Goal: Task Accomplishment & Management: Manage account settings

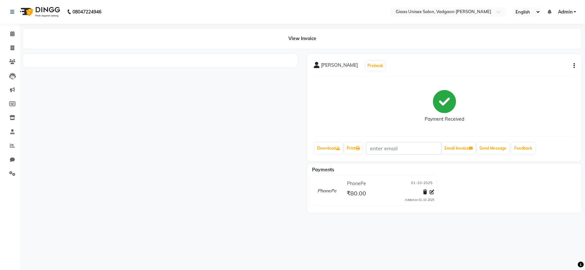
click at [574, 66] on icon "button" at bounding box center [573, 66] width 1 height 0
click at [532, 67] on div "Edit Item Staff" at bounding box center [541, 66] width 45 height 8
select select
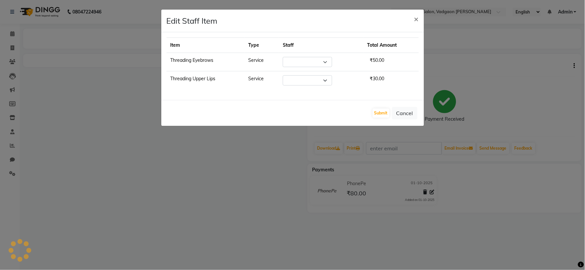
select select "85531"
click at [328, 61] on select "Select [PERSON_NAME] [PERSON_NAME] [PERSON_NAME] [PERSON_NAME] [PERSON_NAME] [P…" at bounding box center [307, 62] width 49 height 10
select select "72894"
click at [283, 57] on select "Select [PERSON_NAME] [PERSON_NAME] [PERSON_NAME] [PERSON_NAME] [PERSON_NAME] [P…" at bounding box center [307, 62] width 49 height 10
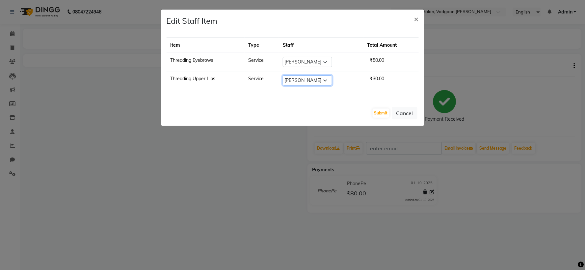
click at [319, 78] on select "Select [PERSON_NAME] [PERSON_NAME] [PERSON_NAME] [PERSON_NAME] [PERSON_NAME] [P…" at bounding box center [307, 80] width 49 height 10
select select "72894"
click at [283, 75] on select "Select [PERSON_NAME] [PERSON_NAME] [PERSON_NAME] [PERSON_NAME] [PERSON_NAME] [P…" at bounding box center [307, 80] width 49 height 10
click at [384, 113] on button "Submit" at bounding box center [380, 113] width 17 height 9
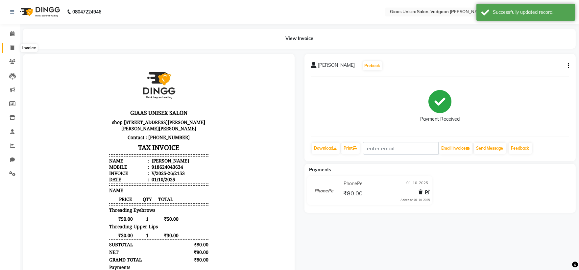
click at [13, 51] on span at bounding box center [13, 48] width 12 height 8
select select "service"
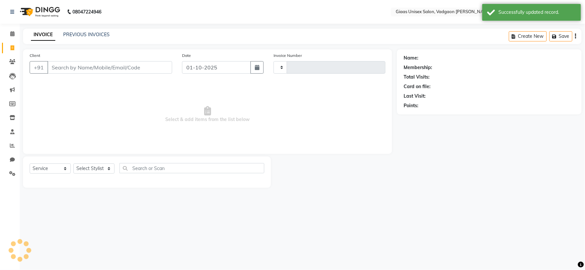
type input "2156"
select select "8007"
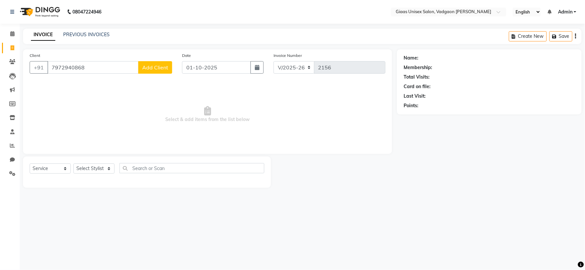
type input "7972940868"
click at [162, 66] on span "Add Client" at bounding box center [155, 67] width 26 height 7
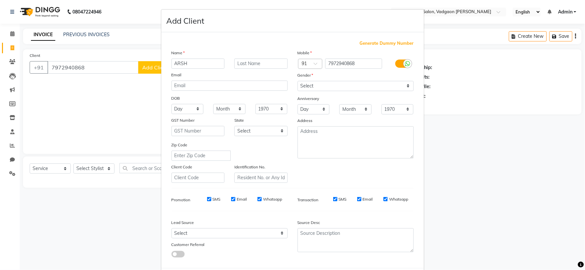
type input "ARSH"
click at [335, 89] on select "Select Male Female Other Prefer Not To Say" at bounding box center [355, 86] width 116 height 10
select select "male"
click at [297, 81] on select "Select Male Female Other Prefer Not To Say" at bounding box center [355, 86] width 116 height 10
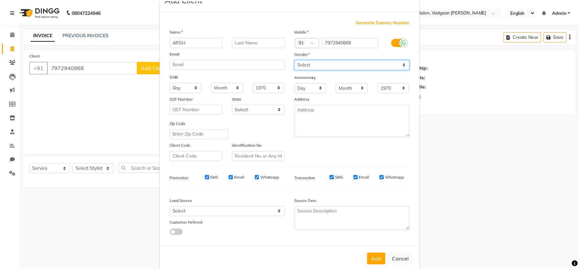
scroll to position [34, 0]
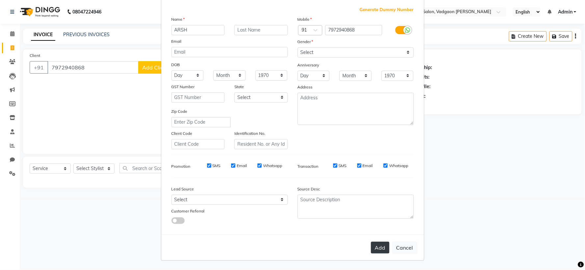
click at [379, 250] on button "Add" at bounding box center [380, 248] width 18 height 12
select select
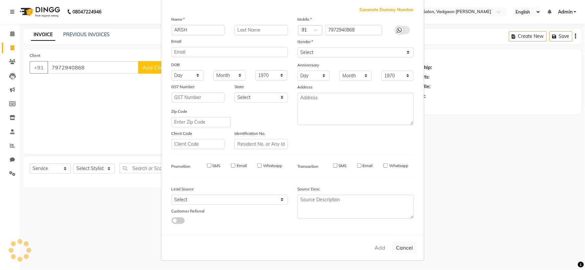
select select
checkbox input "false"
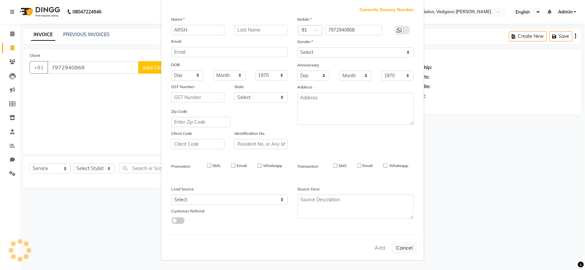
checkbox input "false"
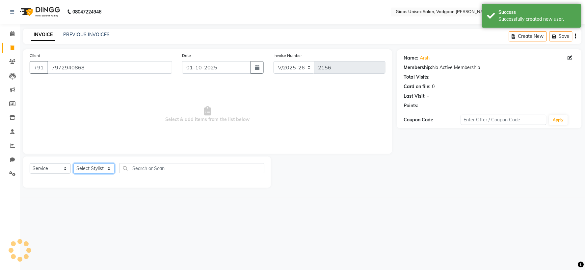
click at [107, 171] on select "Select Stylist AARTI SHINDE Abdulkarim momin Nisha Tripati Prabhat Choudhary SA…" at bounding box center [93, 169] width 41 height 10
select select "80867"
click at [73, 164] on select "Select Stylist AARTI SHINDE Abdulkarim momin Nisha Tripati Prabhat Choudhary SA…" at bounding box center [93, 169] width 41 height 10
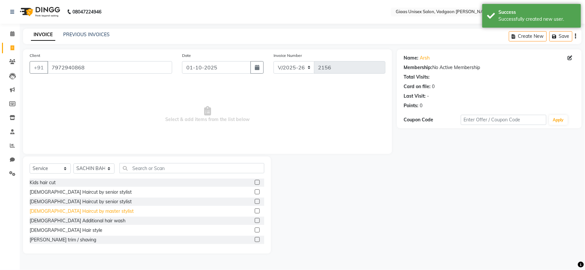
click at [80, 212] on div "[DEMOGRAPHIC_DATA] Haircut by master stylist" at bounding box center [82, 211] width 104 height 7
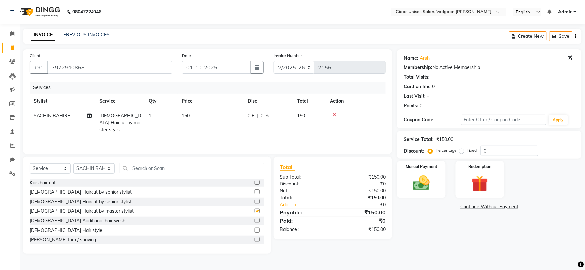
checkbox input "false"
click at [421, 190] on img at bounding box center [421, 183] width 28 height 20
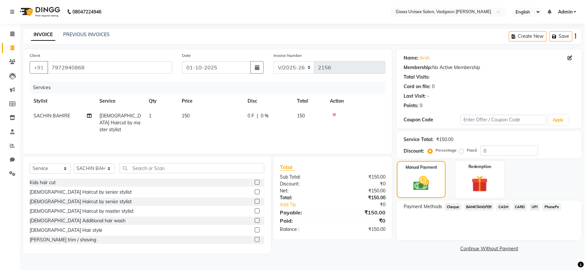
click at [550, 208] on span "PhonePe" at bounding box center [551, 207] width 19 height 8
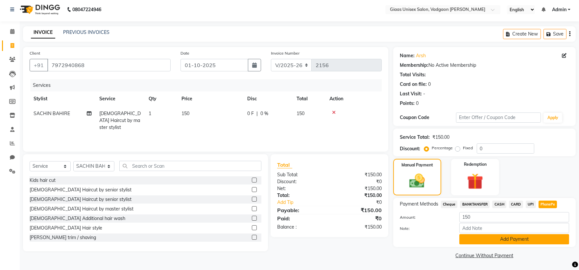
click at [508, 238] on button "Add Payment" at bounding box center [515, 239] width 110 height 10
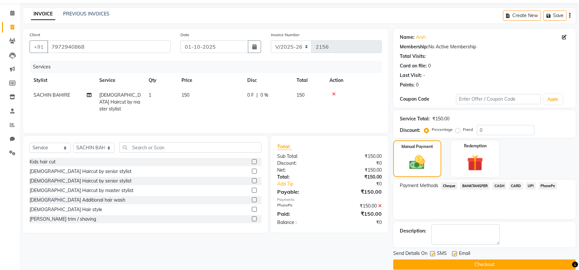
scroll to position [30, 0]
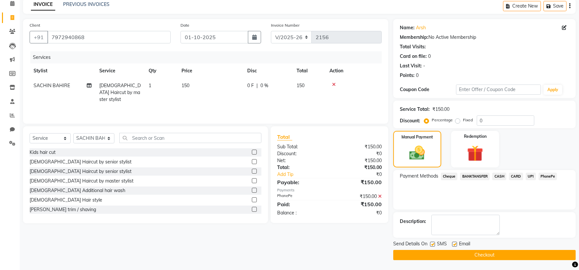
click at [433, 245] on label at bounding box center [432, 244] width 5 height 5
click at [433, 245] on input "checkbox" at bounding box center [432, 244] width 4 height 4
checkbox input "false"
click at [434, 252] on button "Checkout" at bounding box center [485, 255] width 183 height 10
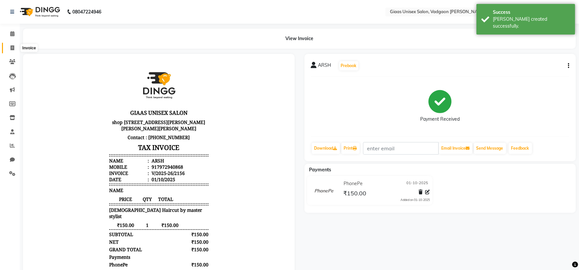
click at [8, 48] on span at bounding box center [13, 48] width 12 height 8
select select "service"
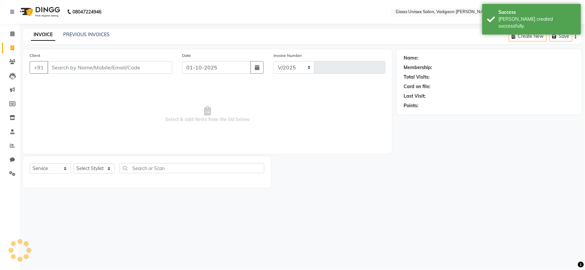
select select "8007"
type input "2157"
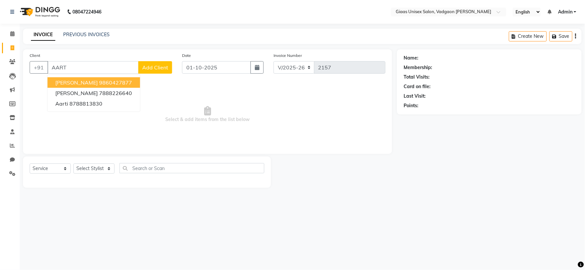
click at [80, 83] on span "AARTI DIXIT" at bounding box center [76, 82] width 42 height 7
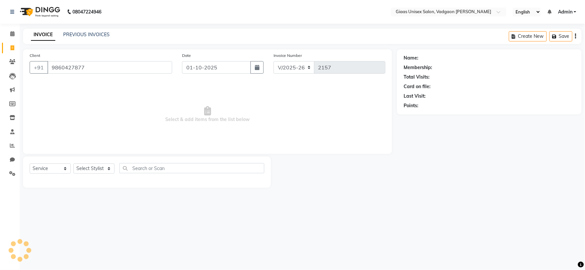
type input "9860427877"
click at [108, 170] on select "Select Stylist AARTI SHINDE Abdulkarim momin Nisha Tripati Prabhat Choudhary SA…" at bounding box center [93, 169] width 41 height 10
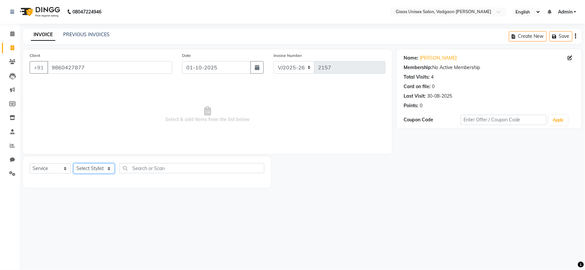
select select "72894"
click at [73, 164] on select "Select Stylist AARTI SHINDE Abdulkarim momin Nisha Tripati Prabhat Choudhary SA…" at bounding box center [93, 169] width 41 height 10
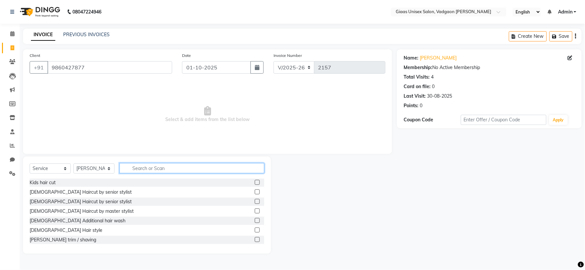
click at [169, 166] on input "text" at bounding box center [191, 168] width 145 height 10
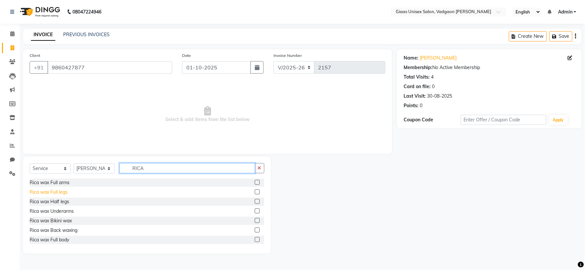
type input "RICA"
click at [58, 195] on div "Rica wax Full legs" at bounding box center [49, 192] width 38 height 7
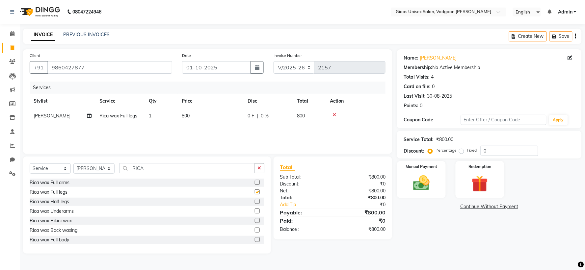
checkbox input "false"
click at [60, 184] on div "Rica wax Full arms" at bounding box center [50, 182] width 40 height 7
checkbox input "false"
click at [68, 214] on div "Rica wax Underarms" at bounding box center [52, 211] width 44 height 7
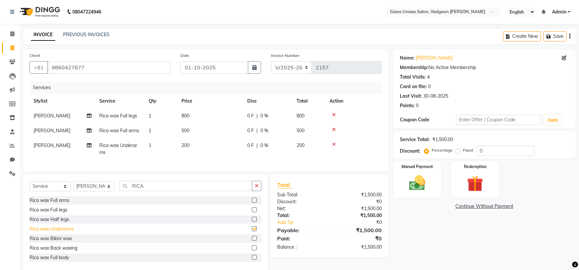
checkbox input "false"
click at [259, 191] on button "button" at bounding box center [257, 186] width 10 height 10
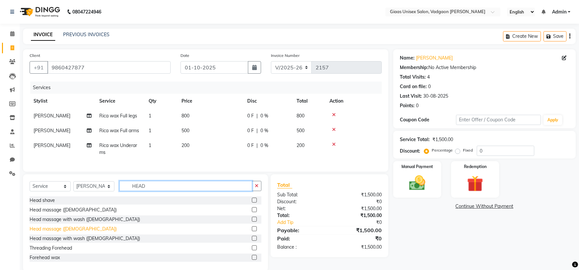
type input "HEAD"
click at [70, 233] on div "Head massage (Female)" at bounding box center [73, 229] width 87 height 7
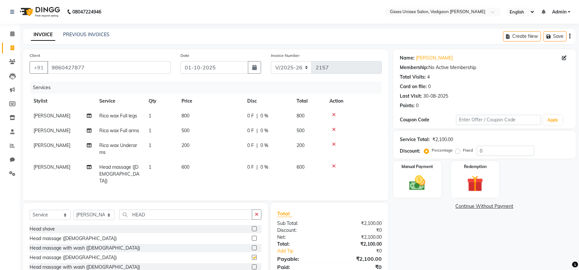
checkbox input "false"
click at [497, 147] on input "0" at bounding box center [506, 151] width 58 height 10
type input "20"
click at [335, 165] on icon at bounding box center [334, 166] width 4 height 5
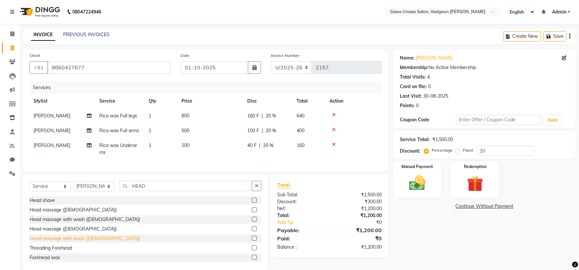
click at [64, 242] on div "Head massage with wash ([DEMOGRAPHIC_DATA])" at bounding box center [85, 238] width 111 height 7
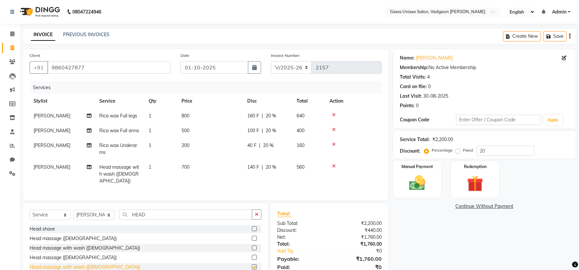
checkbox input "false"
click at [369, 77] on div "Invoice Number V/2025 V/2025-26 2157" at bounding box center [326, 65] width 121 height 27
click at [259, 214] on button "button" at bounding box center [257, 215] width 10 height 10
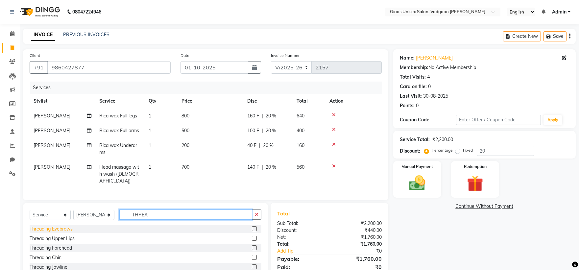
type input "THREA"
click at [53, 226] on div "Threading Eyebrows" at bounding box center [51, 229] width 43 height 7
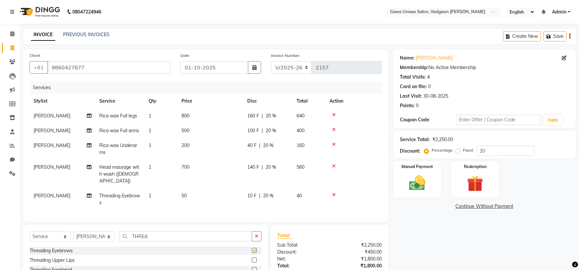
checkbox input "false"
click at [63, 257] on div "Threading Upper Lips" at bounding box center [52, 260] width 45 height 7
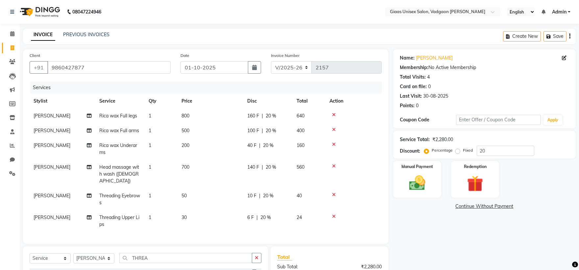
checkbox input "false"
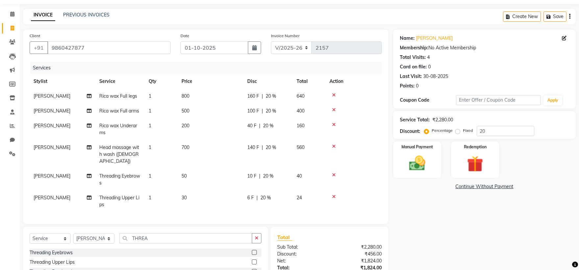
scroll to position [37, 0]
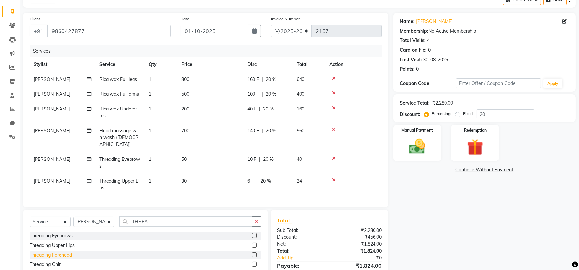
click at [64, 253] on div "Threading Forehead" at bounding box center [51, 255] width 42 height 7
checkbox input "false"
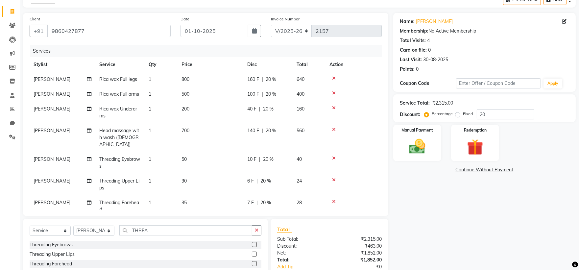
scroll to position [11, 0]
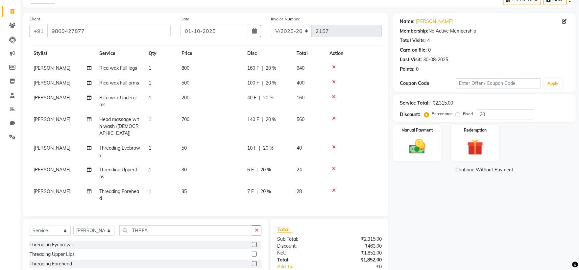
click at [266, 188] on span "20 %" at bounding box center [266, 191] width 11 height 7
select select "72894"
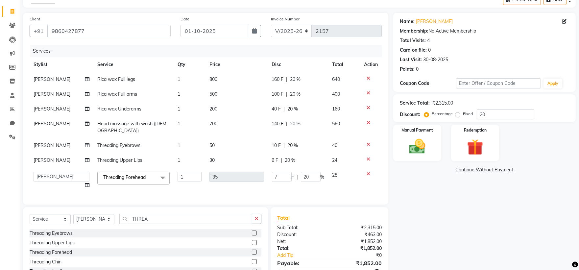
scroll to position [0, 0]
click at [291, 159] on span "20 %" at bounding box center [290, 160] width 11 height 7
select select "72894"
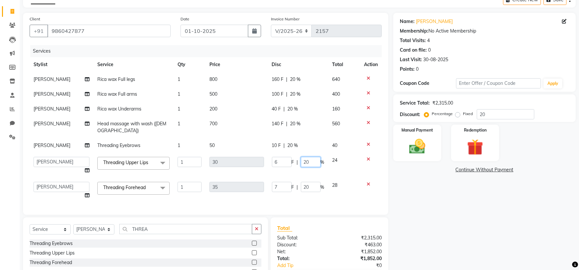
click at [302, 162] on input "20" at bounding box center [311, 162] width 20 height 10
type input "0"
click at [291, 149] on td "10 F | 20 %" at bounding box center [298, 145] width 61 height 15
select select "72894"
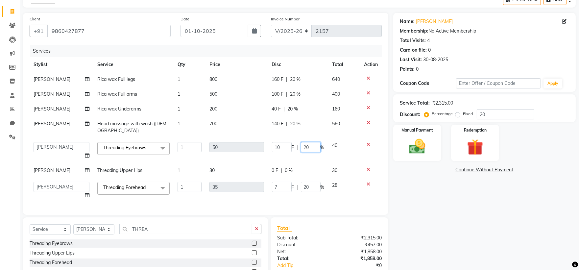
click at [302, 146] on input "20" at bounding box center [311, 147] width 20 height 10
type input "0"
click at [305, 159] on tbody "Nisha Tripati Rica wax Full legs 1 800 160 F | 20 % 640 Nisha Tripati Rica wax …" at bounding box center [206, 137] width 352 height 131
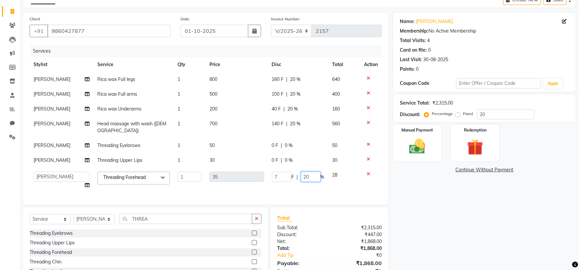
click at [303, 178] on input "20" at bounding box center [311, 177] width 20 height 10
click at [306, 178] on input "20" at bounding box center [311, 177] width 20 height 10
type input "0"
click at [304, 190] on tr "AARTI SHINDE Abdulkarim momin Nisha Tripati Prabhat Choudhary SACHIN BAHIRE SUR…" at bounding box center [206, 180] width 352 height 25
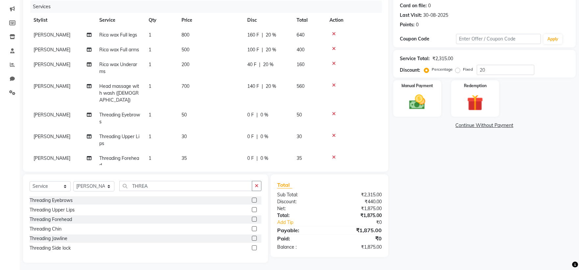
scroll to position [84, 0]
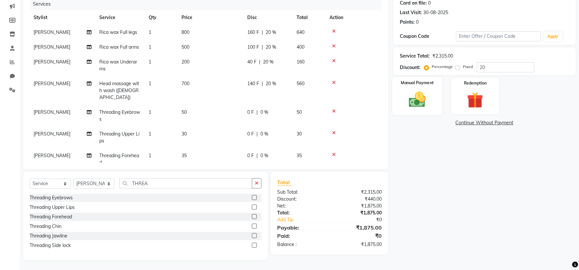
click at [427, 100] on img at bounding box center [417, 99] width 27 height 19
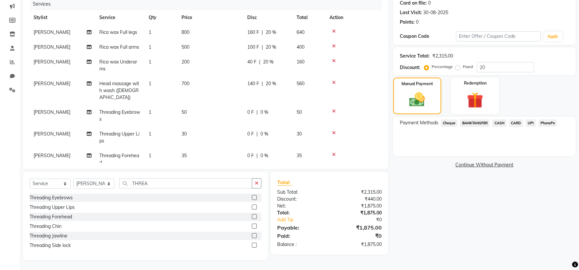
click at [549, 119] on span "PhonePe" at bounding box center [548, 123] width 19 height 8
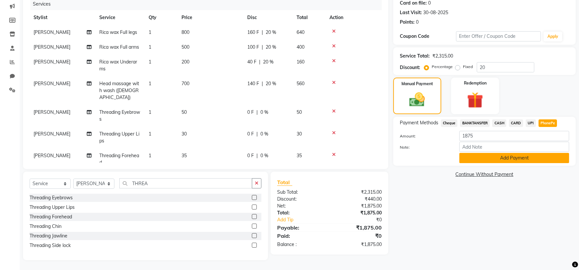
click at [535, 154] on button "Add Payment" at bounding box center [515, 158] width 110 height 10
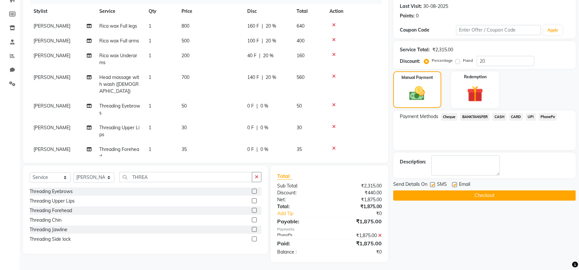
scroll to position [91, 0]
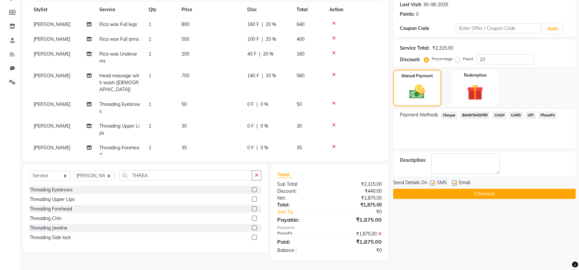
click at [433, 184] on label at bounding box center [432, 183] width 5 height 5
click at [433, 184] on input "checkbox" at bounding box center [432, 183] width 4 height 4
click at [442, 194] on button "Checkout" at bounding box center [485, 194] width 183 height 10
click at [432, 184] on label at bounding box center [432, 183] width 5 height 5
click at [432, 184] on input "checkbox" at bounding box center [432, 183] width 4 height 4
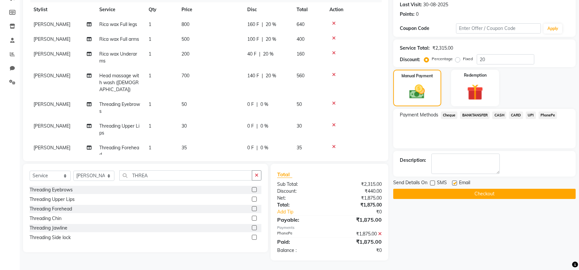
checkbox input "true"
click at [435, 190] on button "Checkout" at bounding box center [485, 194] width 183 height 10
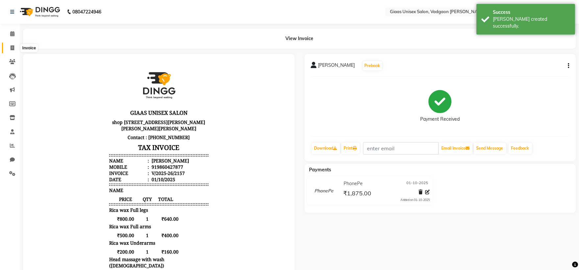
click at [11, 44] on span at bounding box center [13, 48] width 12 height 8
select select "service"
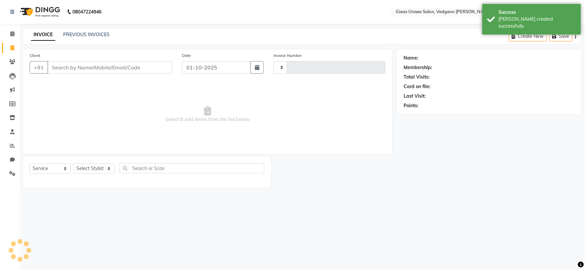
type input "2158"
select select "8007"
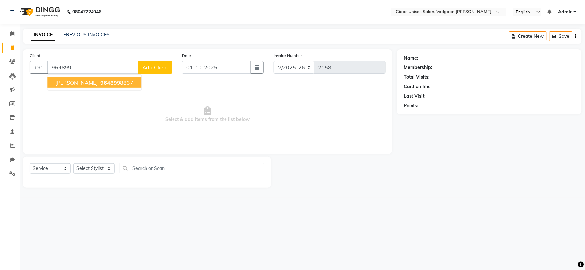
click at [74, 82] on span "Preyash" at bounding box center [76, 82] width 42 height 7
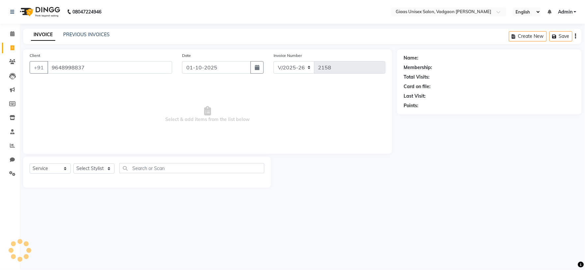
type input "9648998837"
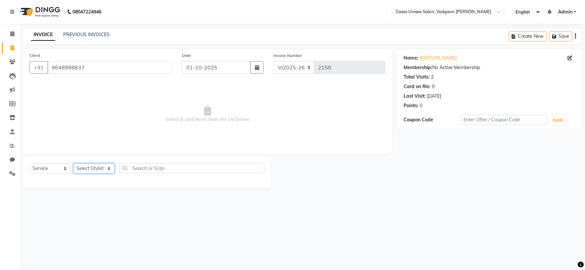
drag, startPoint x: 95, startPoint y: 168, endPoint x: 96, endPoint y: 172, distance: 3.7
click at [95, 168] on select "Select Stylist AARTI SHINDE Abdulkarim momin Nisha Tripati Prabhat Choudhary SA…" at bounding box center [93, 169] width 41 height 10
select select "80867"
click at [73, 164] on select "Select Stylist AARTI SHINDE Abdulkarim momin Nisha Tripati Prabhat Choudhary SA…" at bounding box center [93, 169] width 41 height 10
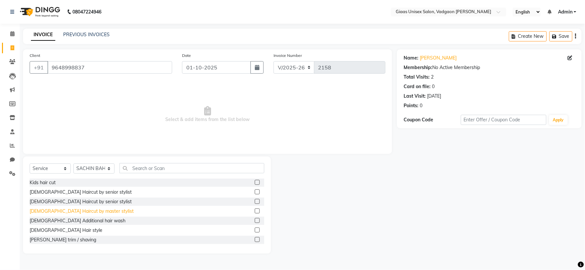
click at [78, 211] on div "[DEMOGRAPHIC_DATA] Haircut by master stylist" at bounding box center [82, 211] width 104 height 7
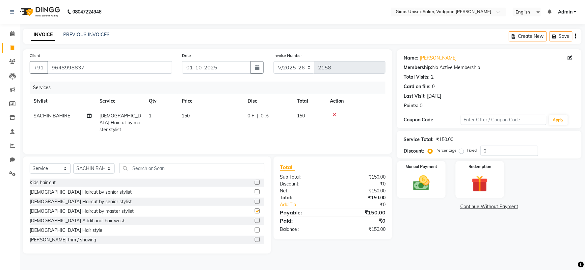
checkbox input "false"
click at [64, 239] on div "[PERSON_NAME] trim / shaving" at bounding box center [63, 240] width 66 height 7
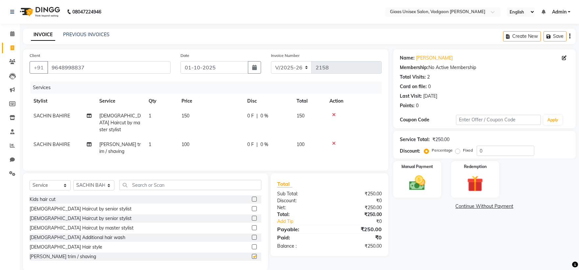
checkbox input "false"
click at [412, 189] on img at bounding box center [417, 182] width 27 height 19
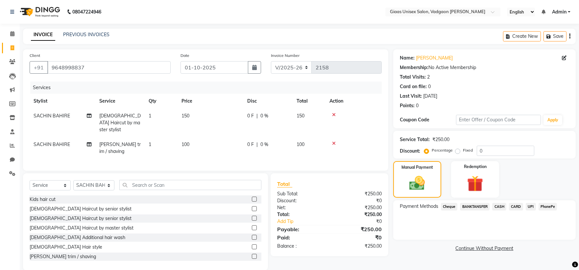
click at [544, 204] on span "PhonePe" at bounding box center [548, 207] width 19 height 8
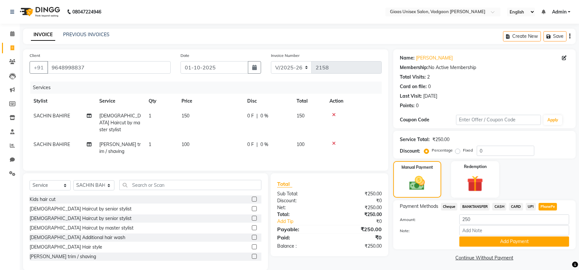
scroll to position [9, 0]
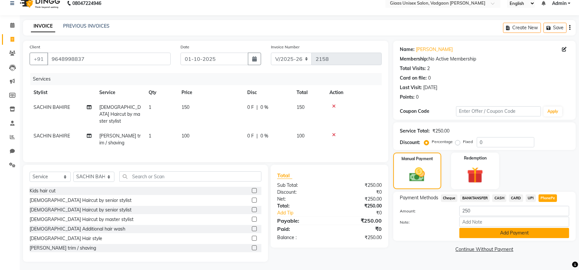
click at [508, 232] on button "Add Payment" at bounding box center [515, 233] width 110 height 10
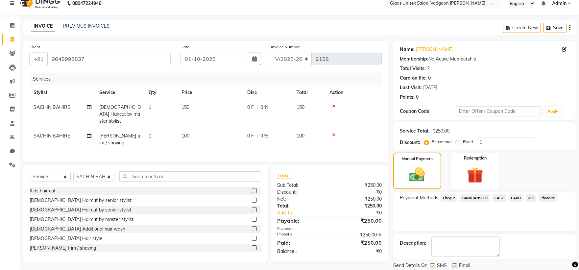
scroll to position [30, 0]
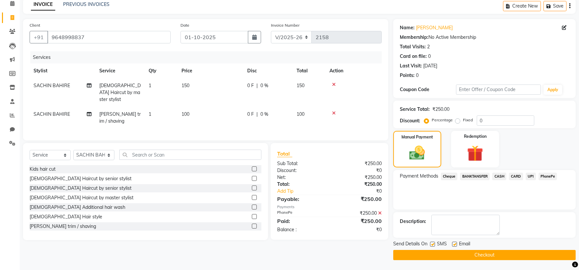
click at [437, 251] on button "Checkout" at bounding box center [485, 255] width 183 height 10
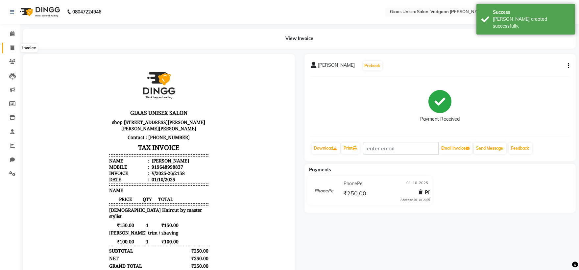
click at [7, 48] on span at bounding box center [13, 48] width 12 height 8
select select "service"
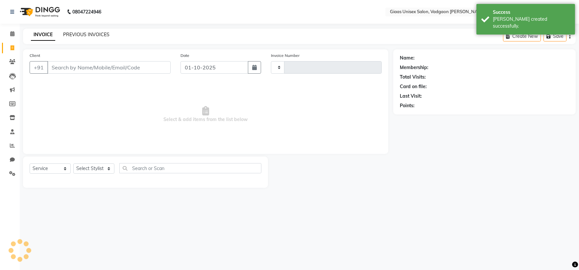
type input "2159"
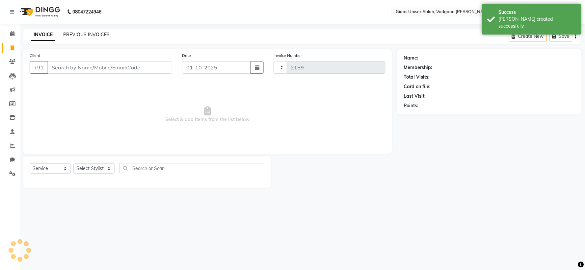
select select "8007"
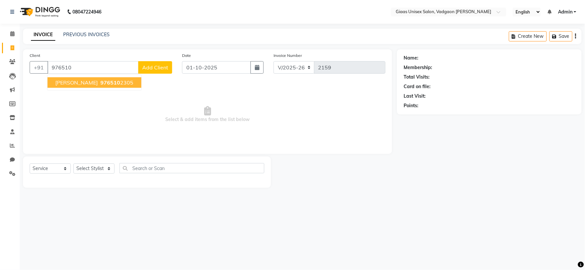
click at [100, 83] on span "976510" at bounding box center [110, 82] width 20 height 7
type input "9765102305"
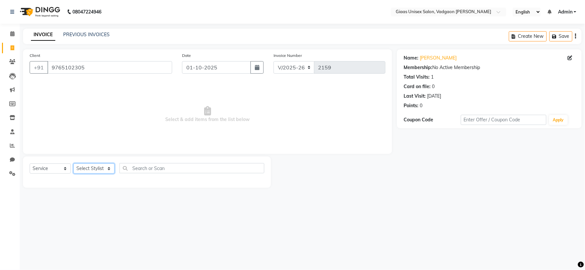
click at [107, 171] on select "Select Stylist AARTI SHINDE Abdulkarim momin Nisha Tripati Prabhat Choudhary SA…" at bounding box center [93, 169] width 41 height 10
select select "72895"
click at [73, 164] on select "Select Stylist AARTI SHINDE Abdulkarim momin Nisha Tripati Prabhat Choudhary SA…" at bounding box center [93, 169] width 41 height 10
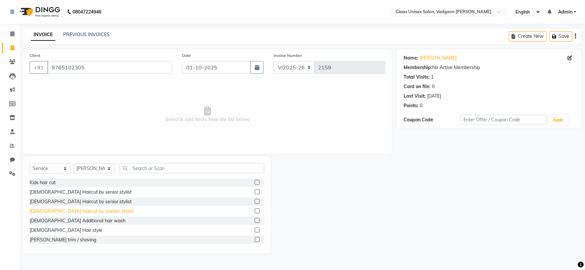
click at [84, 210] on div "[DEMOGRAPHIC_DATA] Haircut by master stylist" at bounding box center [82, 211] width 104 height 7
checkbox input "false"
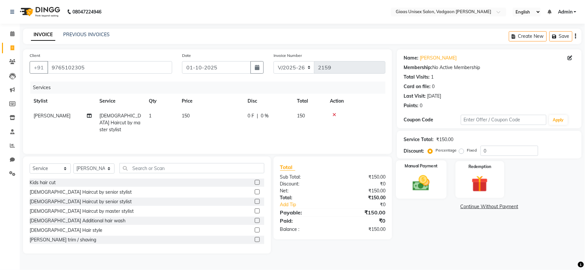
click at [420, 190] on img at bounding box center [421, 183] width 28 height 20
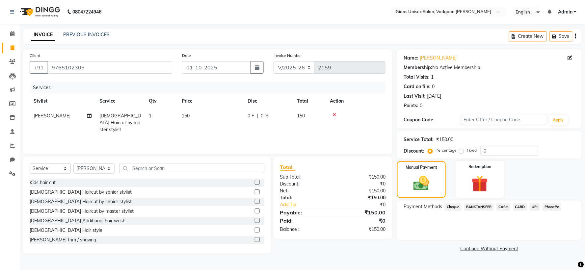
click at [552, 208] on span "PhonePe" at bounding box center [551, 207] width 19 height 8
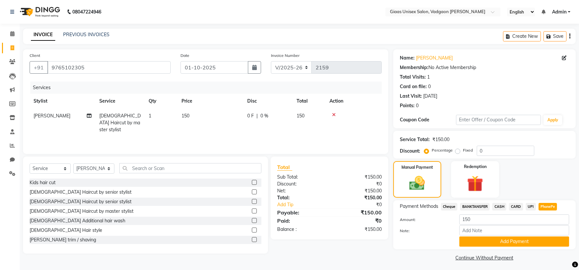
scroll to position [2, 0]
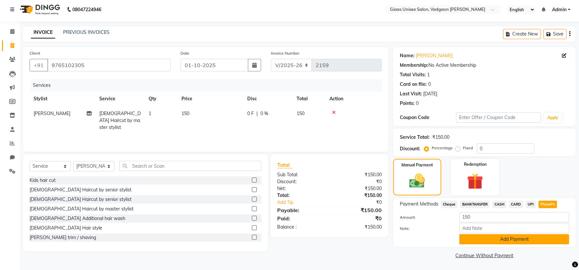
click at [522, 236] on button "Add Payment" at bounding box center [515, 239] width 110 height 10
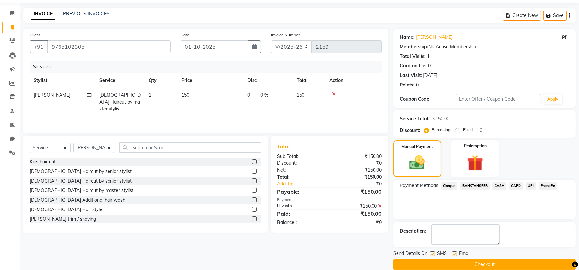
scroll to position [30, 0]
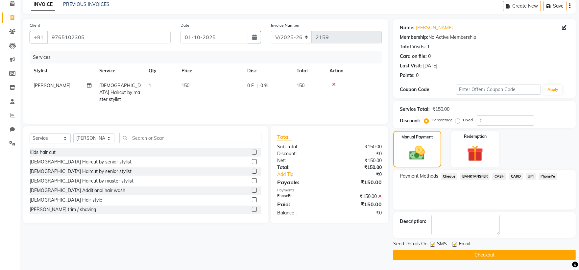
click at [434, 244] on label at bounding box center [432, 244] width 5 height 5
click at [434, 244] on input "checkbox" at bounding box center [432, 244] width 4 height 4
checkbox input "false"
click at [443, 257] on button "Checkout" at bounding box center [485, 255] width 183 height 10
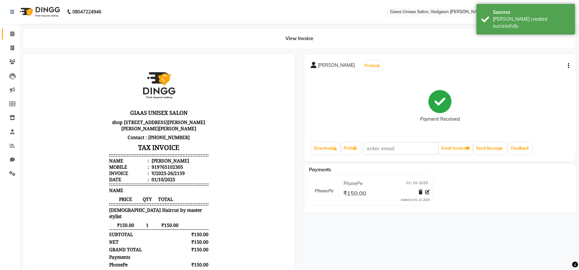
click at [14, 31] on span at bounding box center [13, 34] width 12 height 8
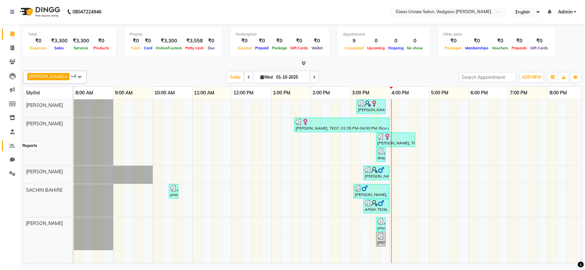
click at [13, 147] on icon at bounding box center [12, 145] width 5 height 5
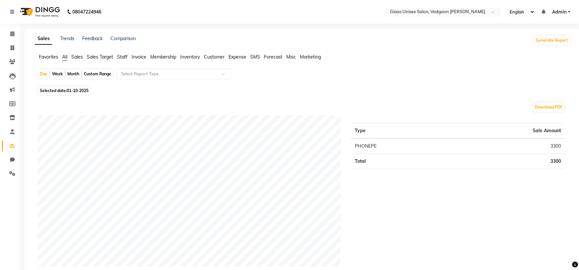
click at [73, 71] on div "Month" at bounding box center [73, 73] width 15 height 9
select select "10"
select select "2025"
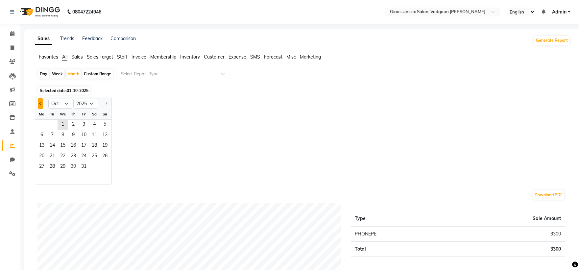
click at [41, 104] on span "Previous month" at bounding box center [40, 103] width 2 height 2
select select "9"
click at [43, 125] on span "1" at bounding box center [42, 125] width 11 height 11
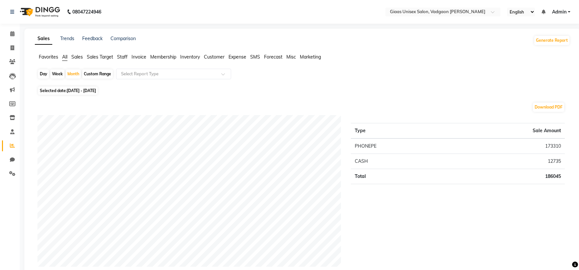
click at [124, 55] on span "Staff" at bounding box center [122, 57] width 11 height 6
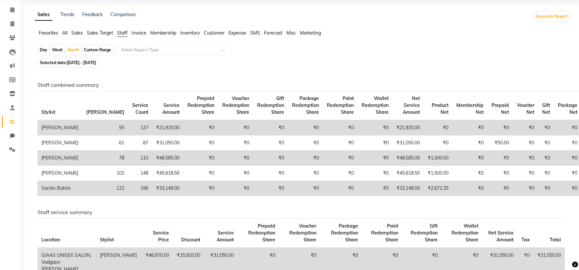
scroll to position [37, 0]
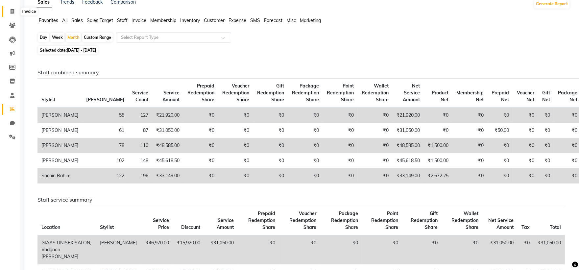
click at [12, 12] on icon at bounding box center [13, 11] width 4 height 5
select select "service"
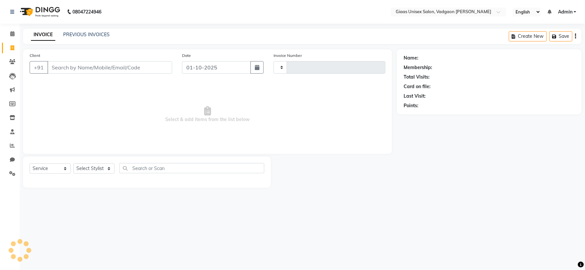
type input "2160"
select select "8007"
click at [77, 34] on link "PREVIOUS INVOICES" at bounding box center [86, 35] width 46 height 6
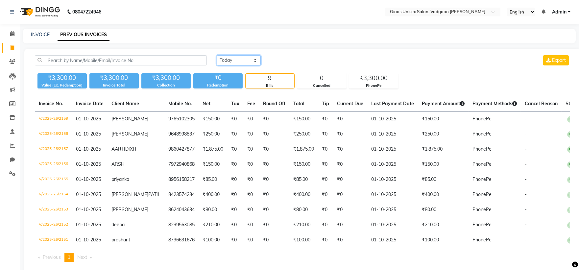
click at [250, 60] on select "Today Yesterday Custom Range" at bounding box center [239, 60] width 44 height 10
select select "range"
click at [217, 55] on select "Today Yesterday Custom Range" at bounding box center [239, 60] width 44 height 10
click at [300, 63] on input "01-10-2025" at bounding box center [292, 60] width 46 height 9
select select "10"
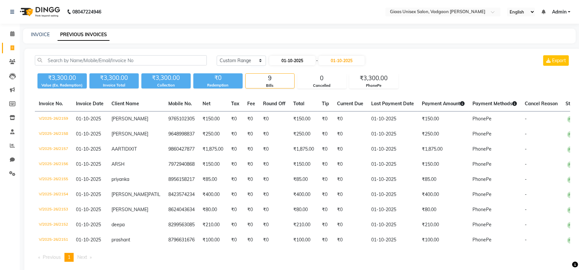
select select "2025"
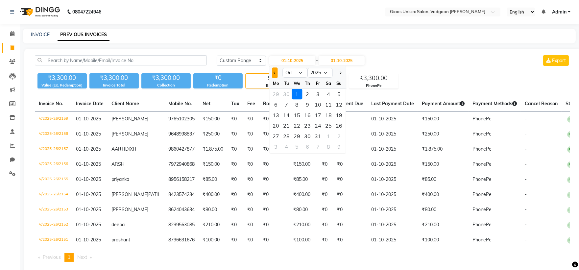
click at [272, 71] on button "Previous month" at bounding box center [275, 72] width 6 height 11
select select "9"
click at [319, 125] on div "26" at bounding box center [318, 125] width 11 height 11
type input "26-09-2025"
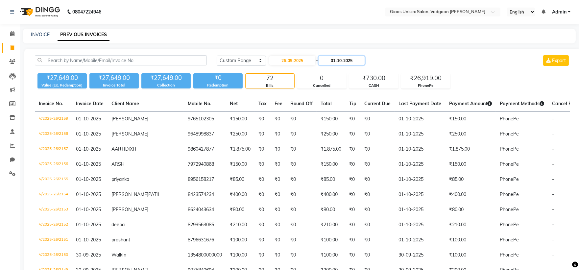
click at [335, 61] on input "01-10-2025" at bounding box center [342, 60] width 46 height 9
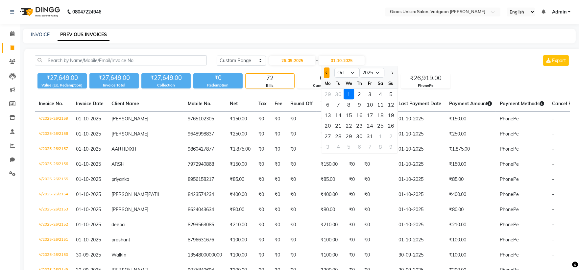
click at [327, 71] on span "Previous month" at bounding box center [327, 72] width 3 height 3
select select "9"
click at [370, 125] on div "26" at bounding box center [370, 125] width 11 height 11
type input "26-09-2025"
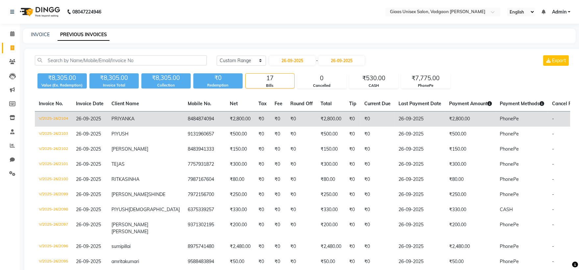
drag, startPoint x: 285, startPoint y: 118, endPoint x: 271, endPoint y: 119, distance: 13.9
click at [287, 119] on td "₹0" at bounding box center [302, 119] width 30 height 15
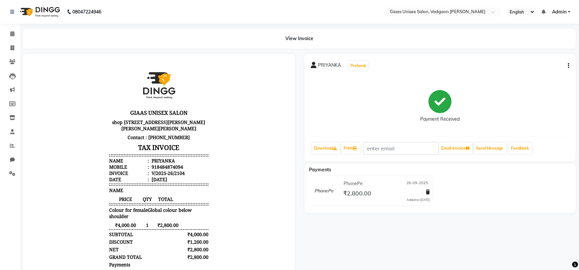
click at [569, 66] on icon "button" at bounding box center [568, 66] width 1 height 0
click at [525, 64] on div "Edit Item Staff" at bounding box center [536, 66] width 45 height 8
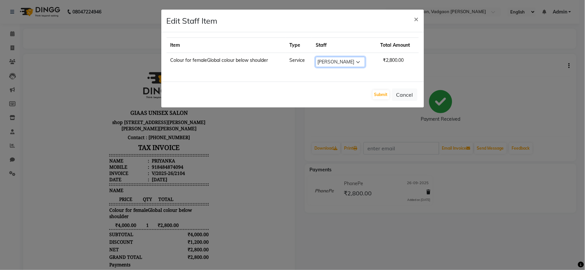
click at [359, 62] on select "Select [PERSON_NAME] [PERSON_NAME] [PERSON_NAME] [PERSON_NAME] [PERSON_NAME] [P…" at bounding box center [340, 62] width 49 height 10
select select "72894"
click at [316, 57] on select "Select [PERSON_NAME] [PERSON_NAME] [PERSON_NAME] [PERSON_NAME] [PERSON_NAME] [P…" at bounding box center [340, 62] width 49 height 10
click at [380, 94] on button "Submit" at bounding box center [380, 94] width 17 height 9
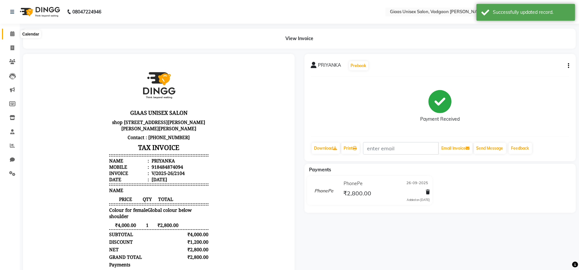
click at [13, 37] on span at bounding box center [13, 34] width 12 height 8
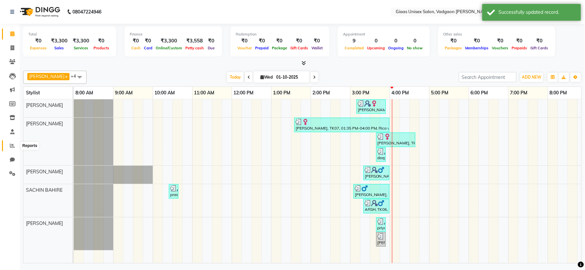
click at [8, 146] on span at bounding box center [13, 146] width 12 height 8
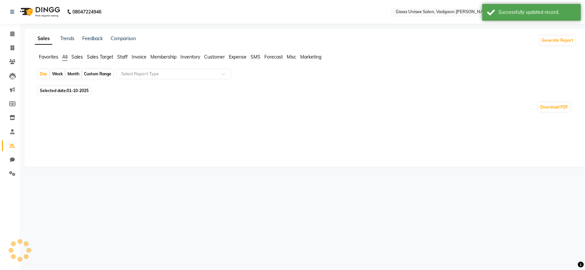
click at [69, 76] on div "Month" at bounding box center [73, 73] width 15 height 9
select select "10"
select select "2025"
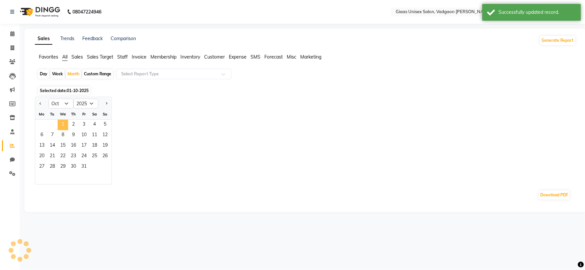
click at [64, 125] on span "1" at bounding box center [63, 125] width 11 height 11
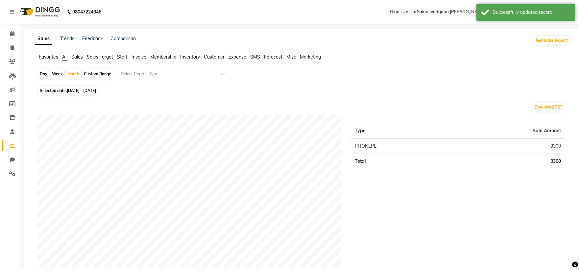
click at [120, 58] on span "Staff" at bounding box center [122, 57] width 11 height 6
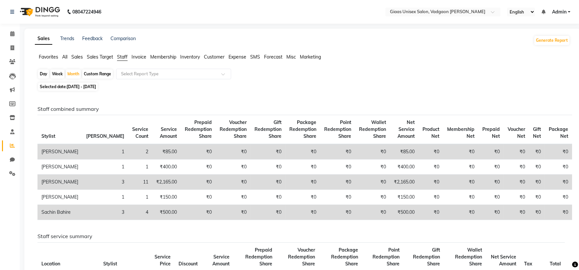
click at [65, 87] on span "Selected date: [DATE] - [DATE]" at bounding box center [68, 87] width 60 height 8
select select "10"
select select "2025"
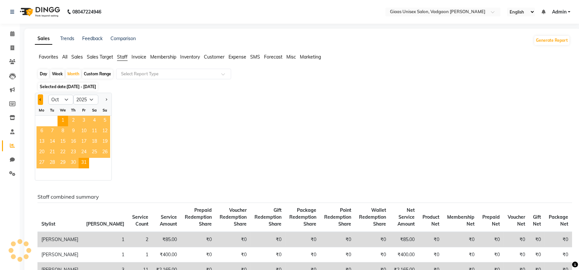
click at [42, 99] on button "Previous month" at bounding box center [40, 99] width 5 height 11
select select "9"
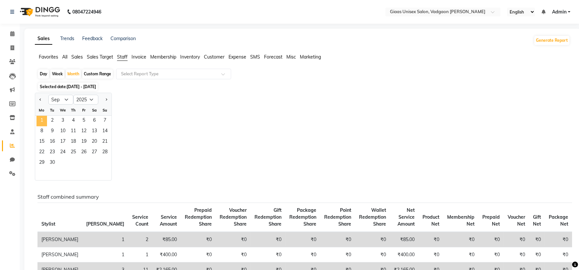
click at [46, 118] on span "1" at bounding box center [42, 121] width 11 height 11
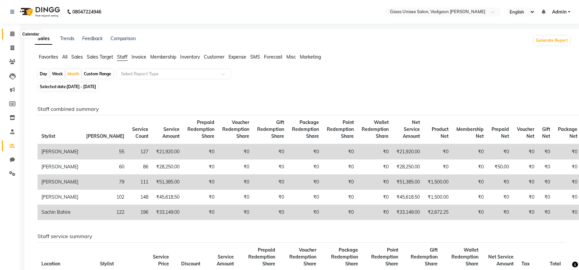
click at [9, 33] on span at bounding box center [13, 34] width 12 height 8
